Goal: Download file/media

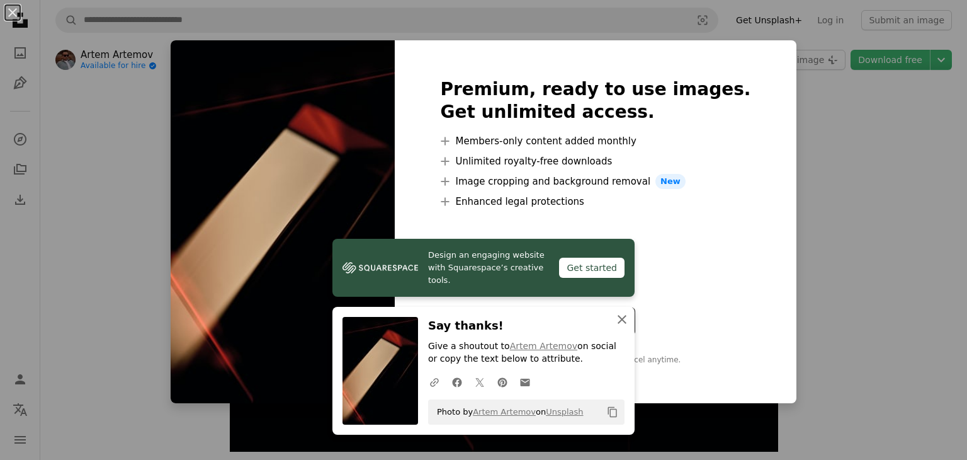
click at [618, 321] on icon "An X shape" at bounding box center [622, 319] width 15 height 15
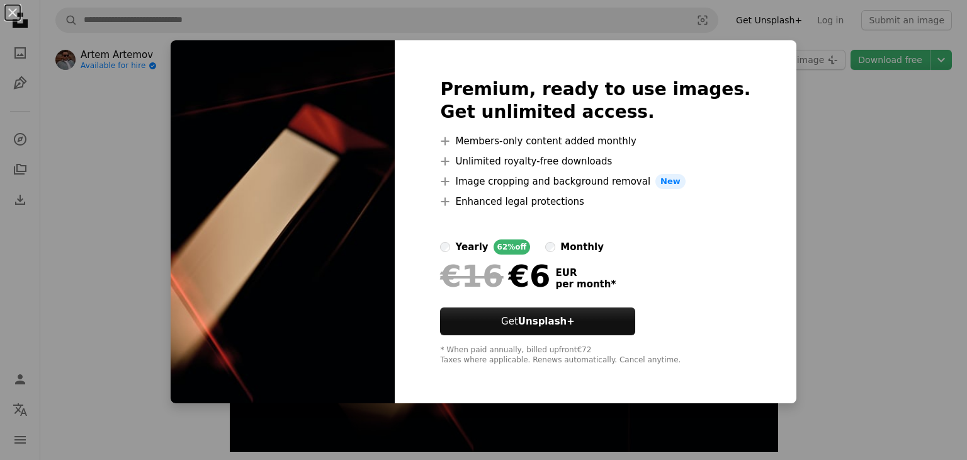
click at [914, 154] on div "An X shape Premium, ready to use images. Get unlimited access. A plus sign Memb…" at bounding box center [483, 230] width 967 height 460
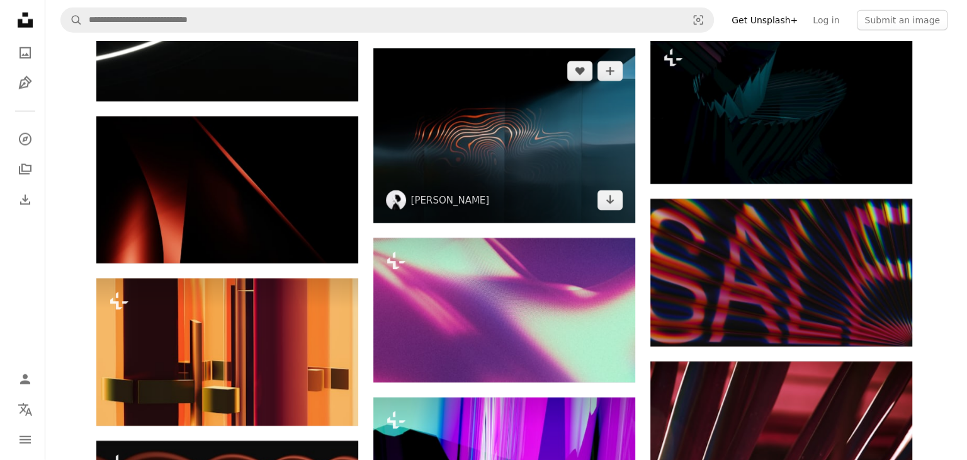
scroll to position [8021, 0]
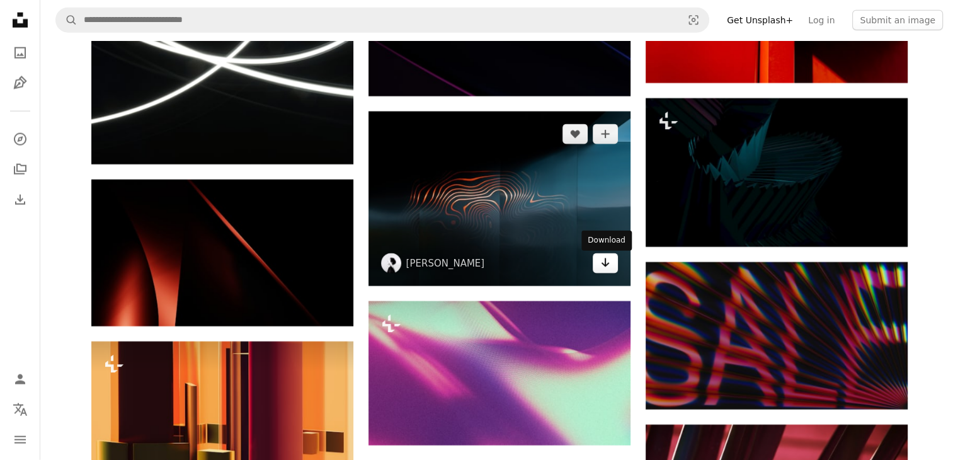
click at [610, 267] on link "Arrow pointing down" at bounding box center [605, 263] width 25 height 20
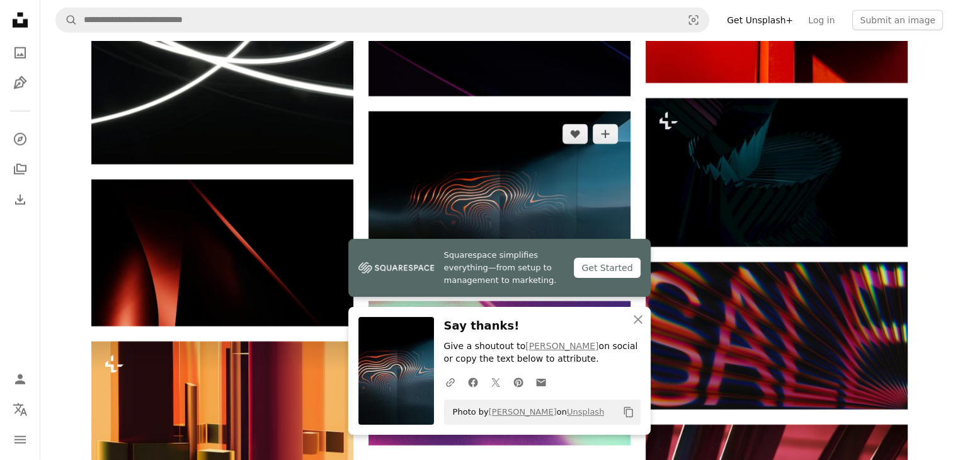
click at [458, 171] on img at bounding box center [499, 198] width 262 height 174
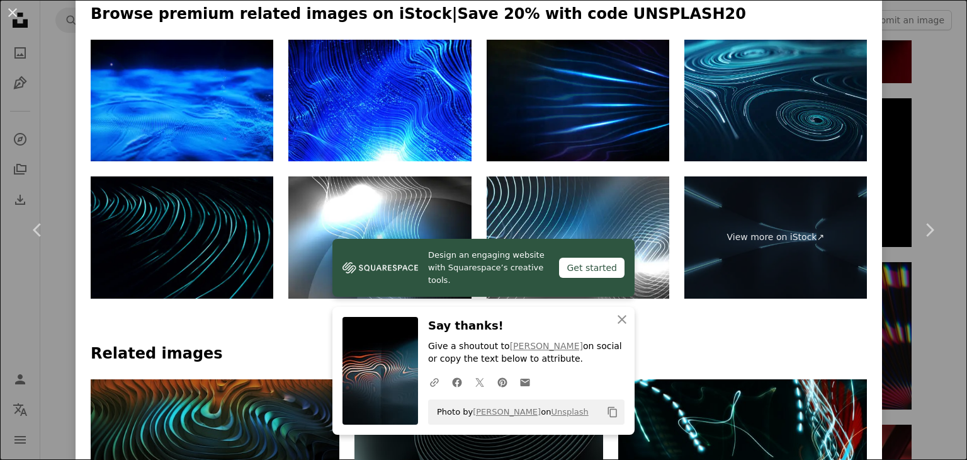
scroll to position [504, 0]
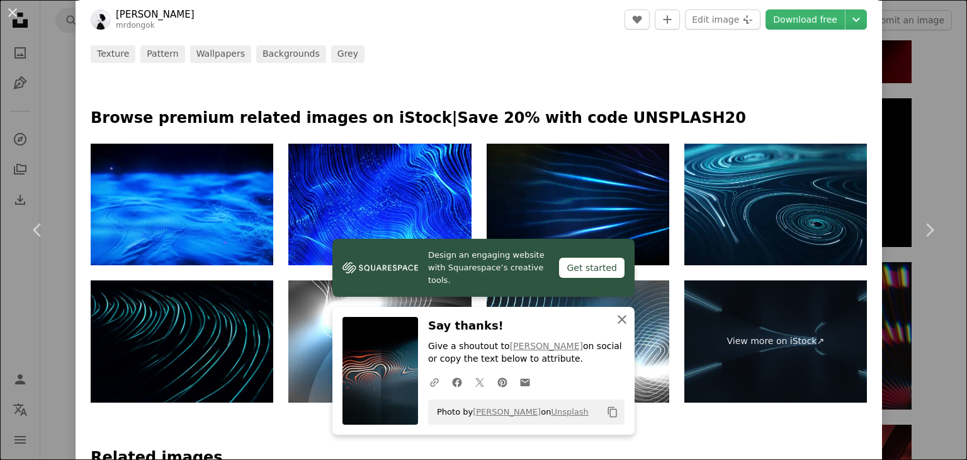
click at [618, 315] on icon "button" at bounding box center [622, 319] width 9 height 9
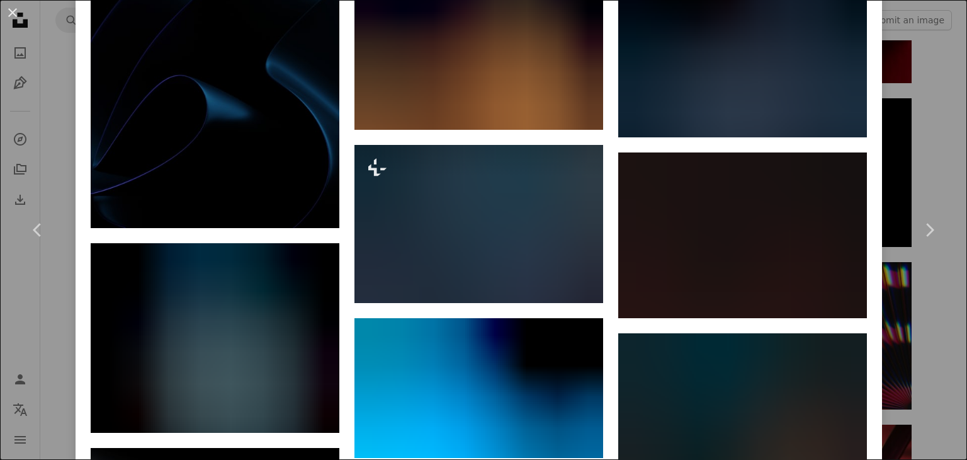
scroll to position [1637, 0]
